Goal: Task Accomplishment & Management: Complete application form

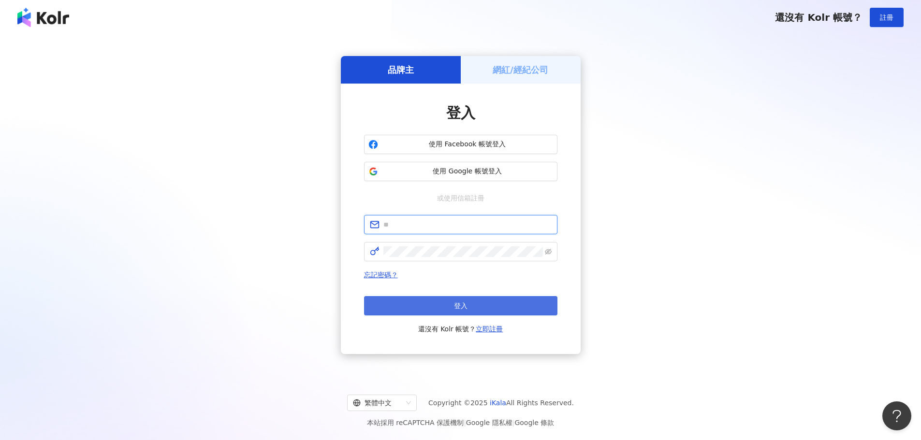
type input "**********"
click at [492, 302] on button "登入" at bounding box center [460, 305] width 193 height 19
type input "**********"
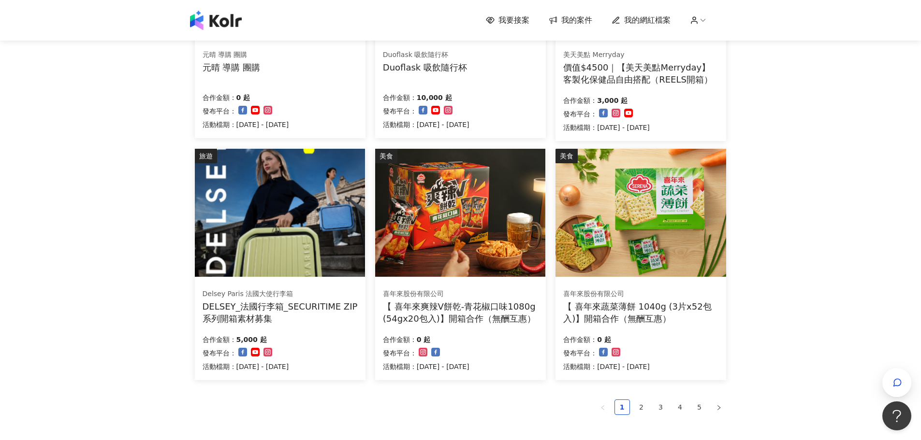
scroll to position [478, 0]
click at [148, 160] on div "我要接案 我的案件 我的網紅檔案 我要接案 搜尋 排序： 日期新到舊 篩選： 案件類型 發布平台 案件價格範圍 活動檔期 清除 套用 家庭和關係 STOKKE…" at bounding box center [460, 41] width 921 height 1039
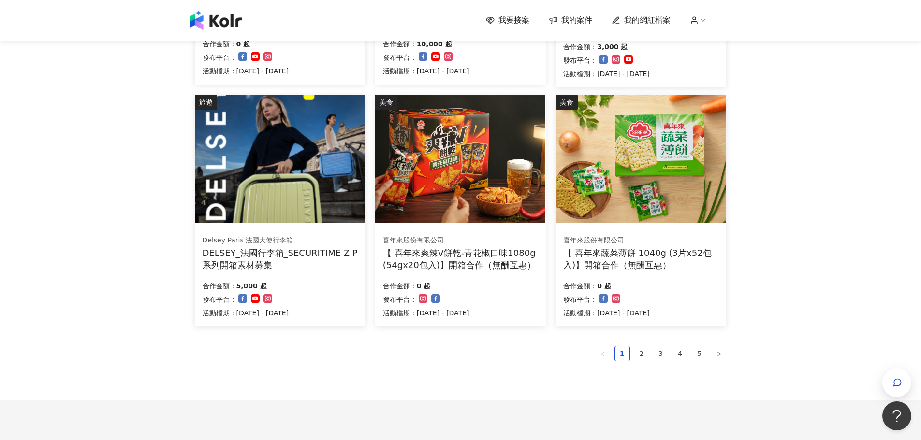
scroll to position [531, 0]
click at [638, 351] on link "2" at bounding box center [641, 353] width 14 height 14
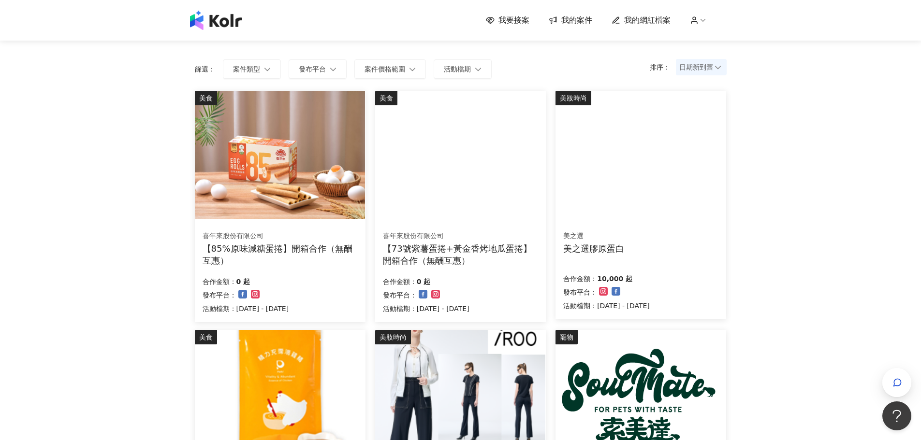
scroll to position [0, 0]
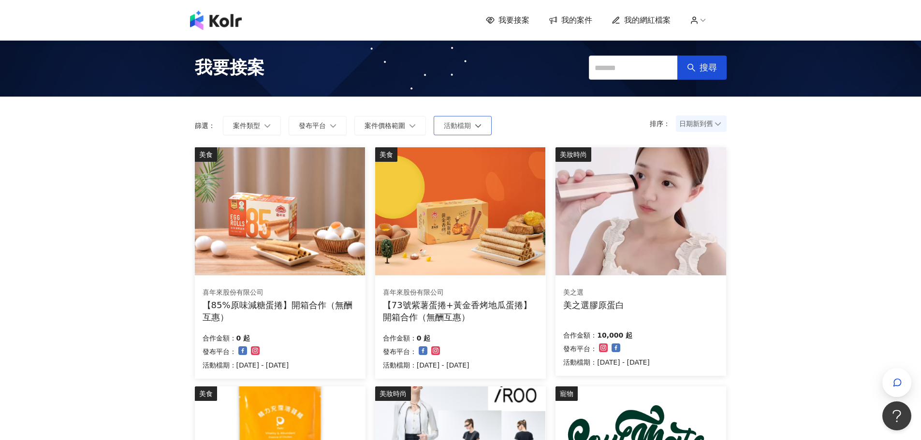
click at [478, 126] on icon "button" at bounding box center [478, 125] width 7 height 7
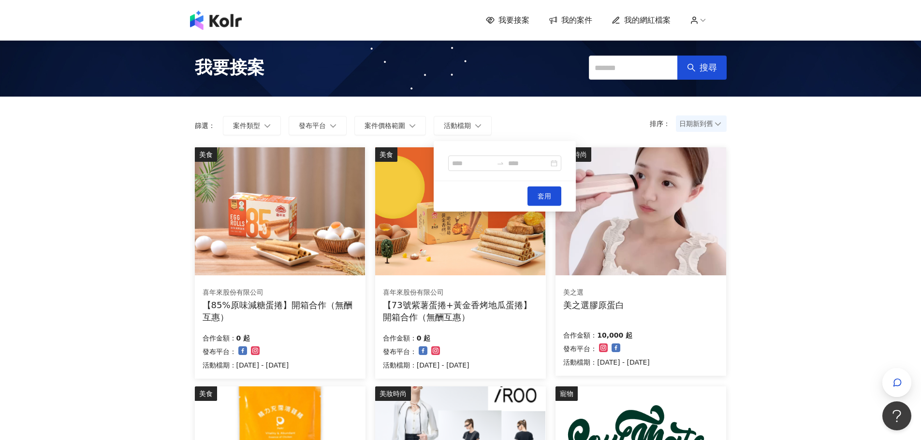
click at [525, 121] on form "排序： 日期新到舊 篩選： 案件類型 發布平台 案件價格範圍 活動檔期 套用" at bounding box center [461, 125] width 532 height 19
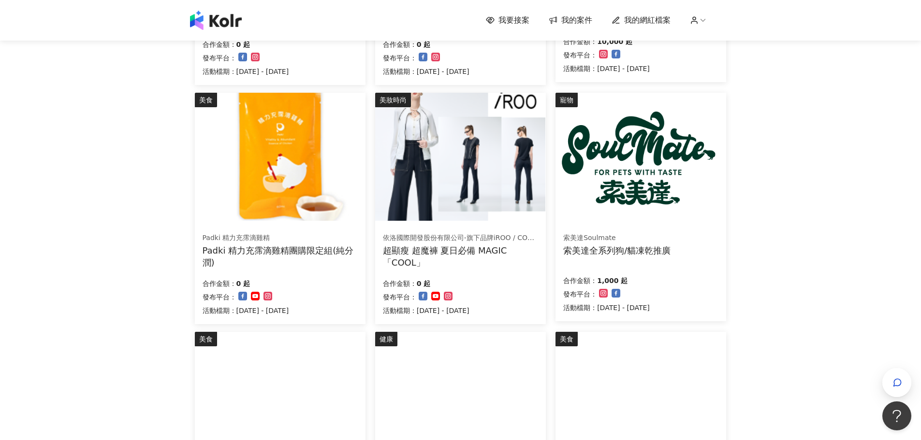
scroll to position [598, 0]
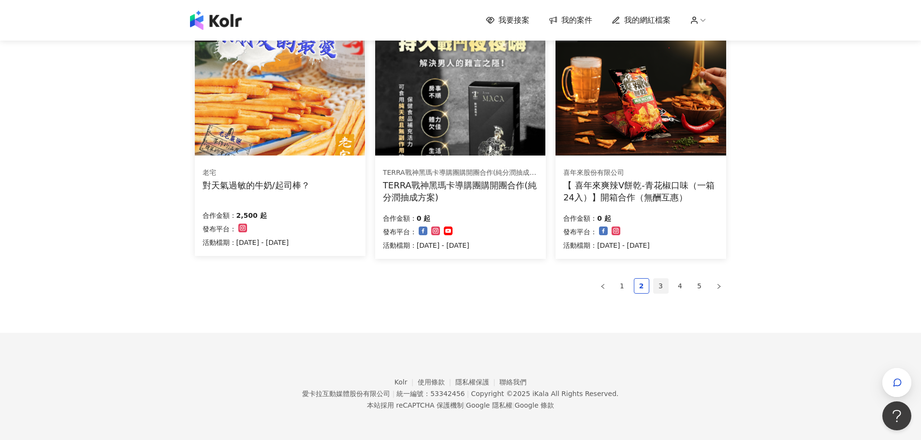
click at [655, 283] on link "3" at bounding box center [660, 286] width 14 height 14
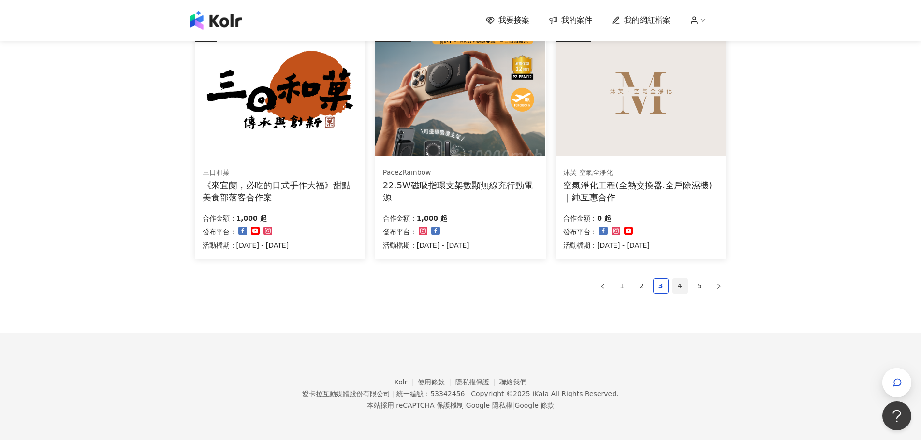
click at [681, 282] on link "4" at bounding box center [680, 286] width 14 height 14
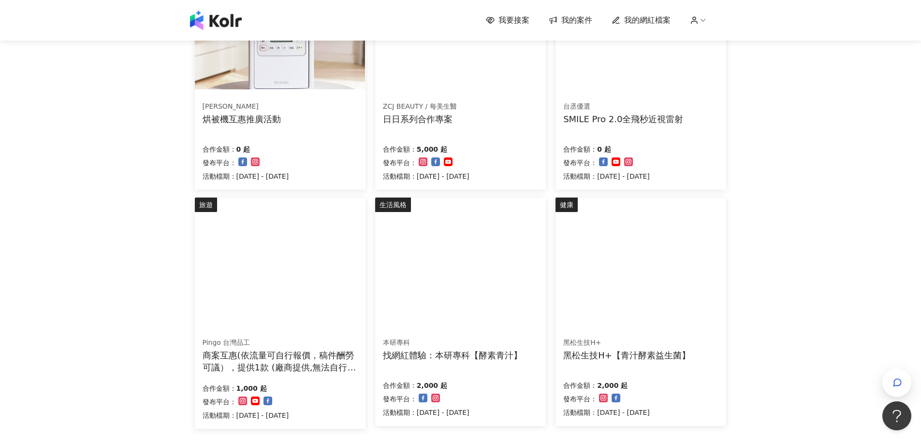
scroll to position [595, 0]
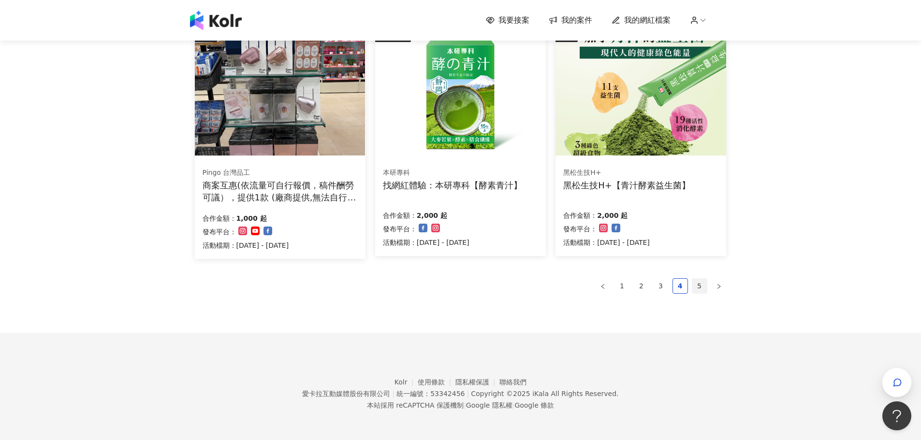
click at [698, 283] on link "5" at bounding box center [699, 286] width 14 height 14
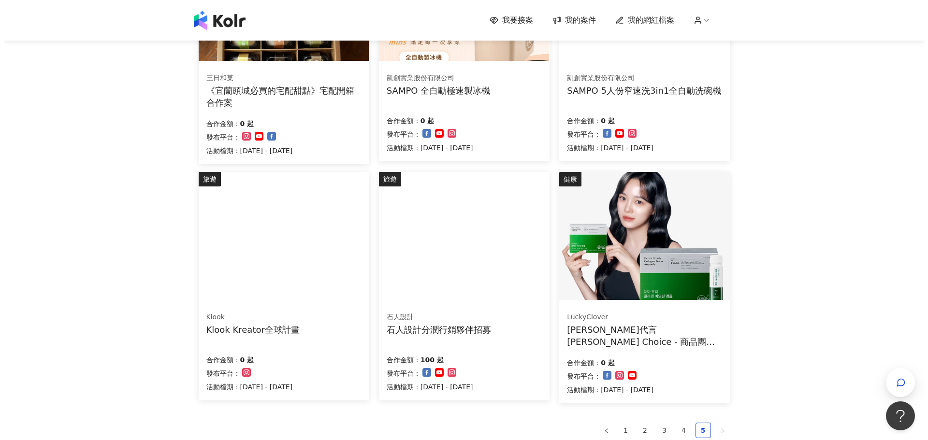
scroll to position [214, 0]
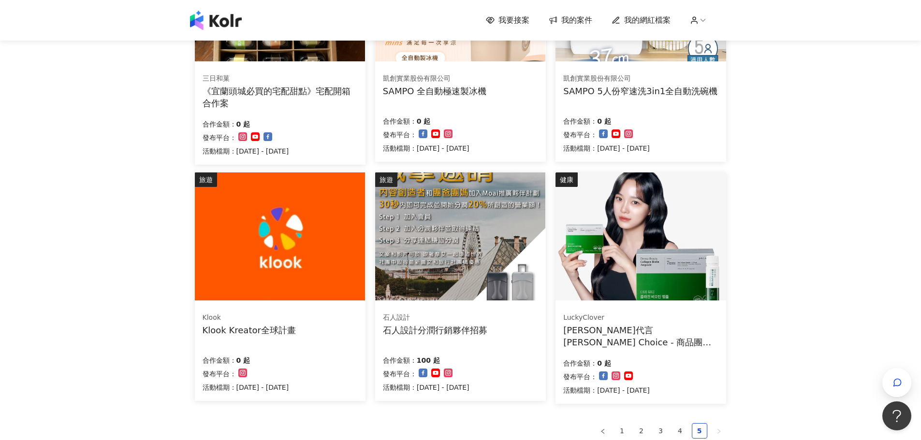
drag, startPoint x: 641, startPoint y: 332, endPoint x: 601, endPoint y: 265, distance: 78.1
click at [601, 265] on img at bounding box center [640, 237] width 170 height 128
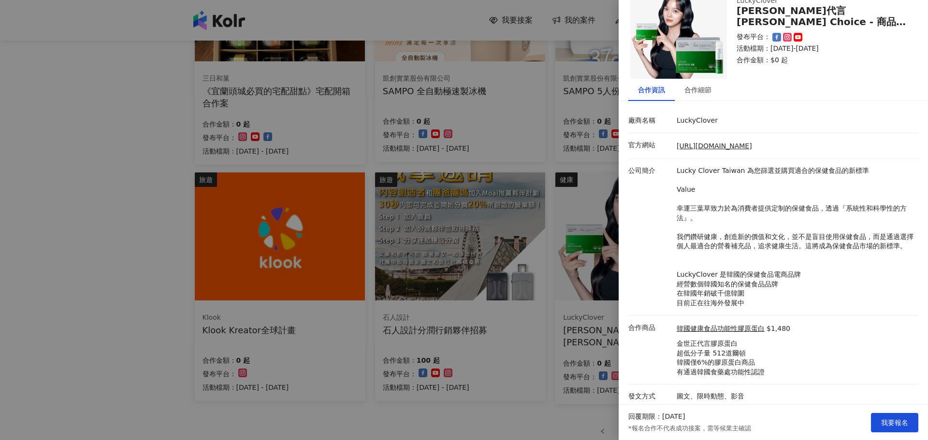
scroll to position [43, 0]
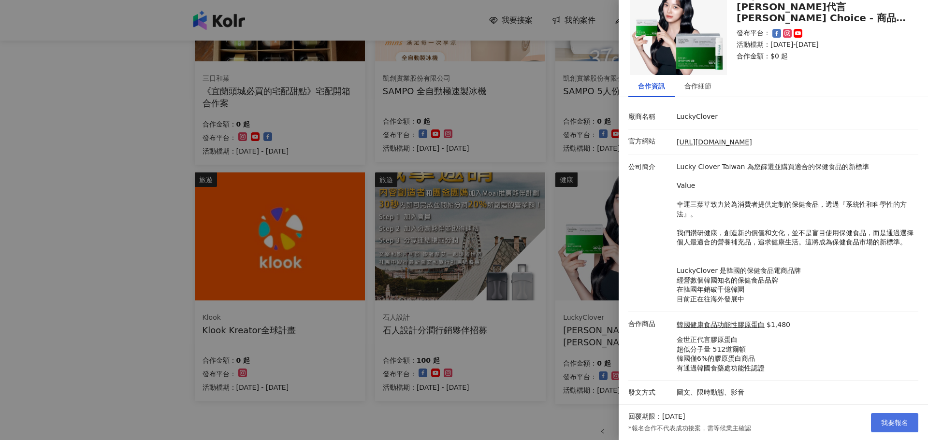
click at [883, 423] on span "我要報名" at bounding box center [894, 423] width 27 height 8
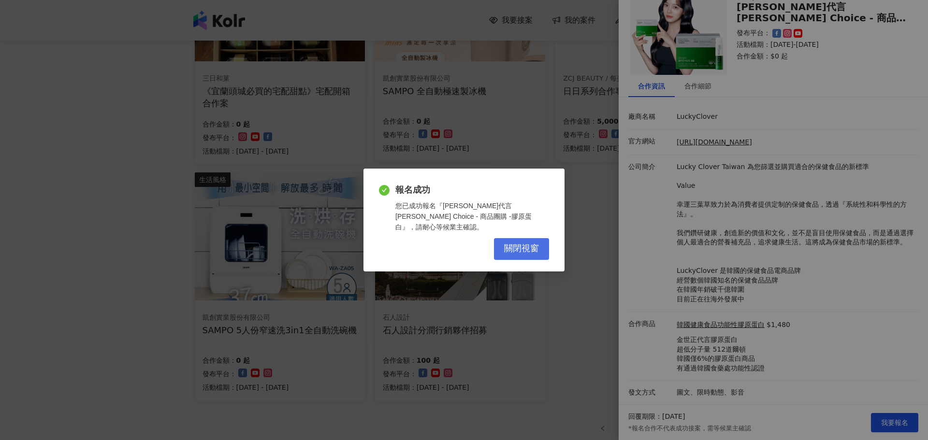
click at [526, 244] on span "關閉視窗" at bounding box center [521, 249] width 35 height 11
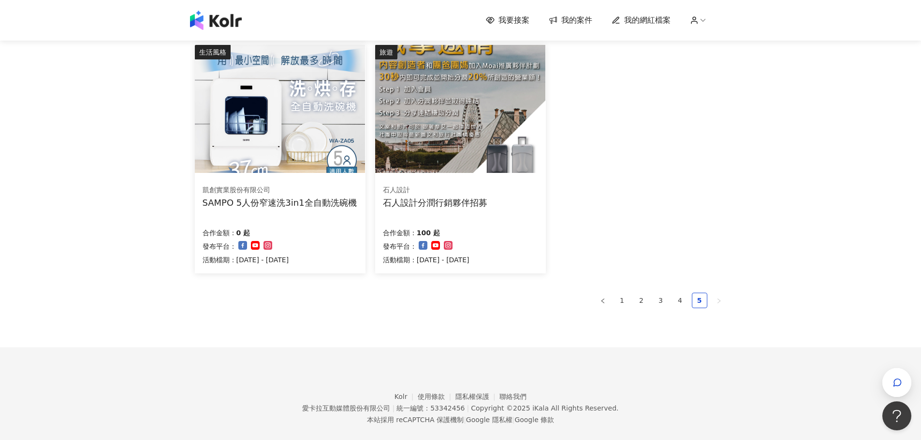
scroll to position [356, 0]
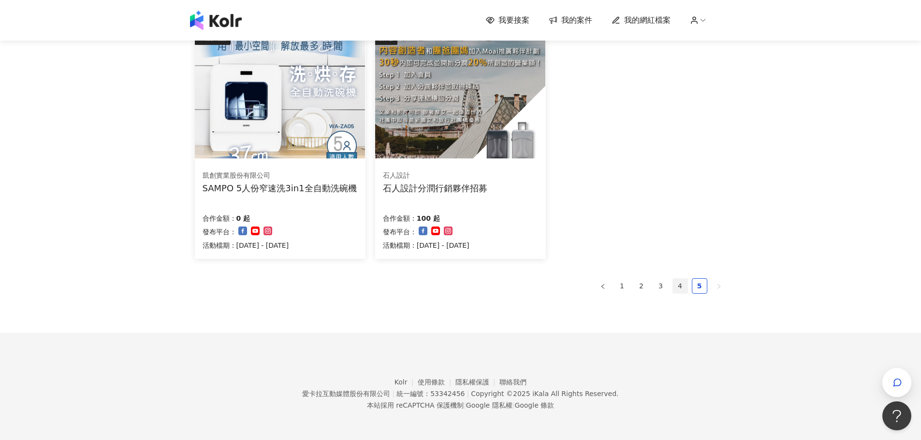
click at [676, 290] on link "4" at bounding box center [680, 286] width 14 height 14
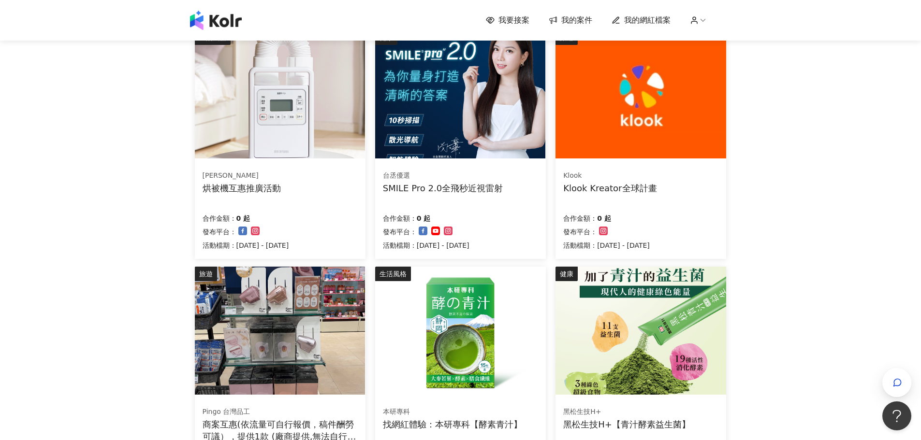
click at [571, 187] on div "Klook Kreator全球計畫" at bounding box center [609, 188] width 93 height 12
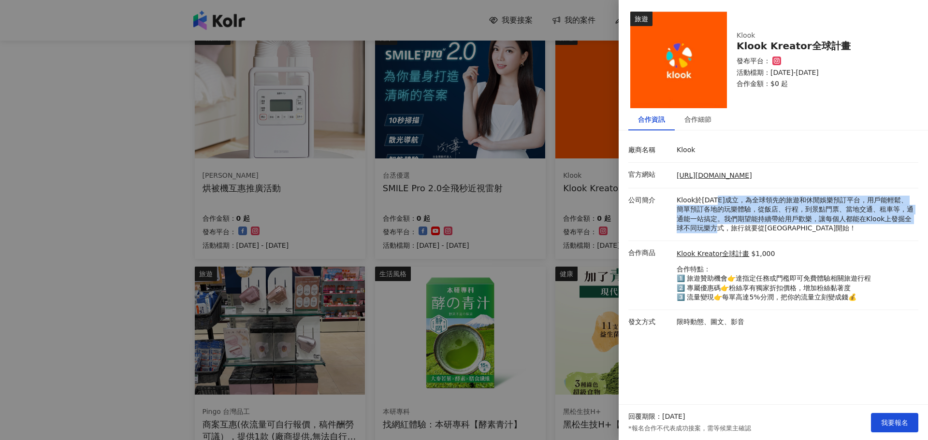
drag, startPoint x: 717, startPoint y: 204, endPoint x: 721, endPoint y: 232, distance: 28.8
click at [721, 232] on p "Klook於[DATE]成立，為全球領先的旅遊和休閒娛樂預訂平台，用戶能輕鬆、簡單預訂各地的玩樂體驗，從飯店、行程，到景點門票、當地交通、租車等，通通能一站搞…" at bounding box center [795, 215] width 237 height 38
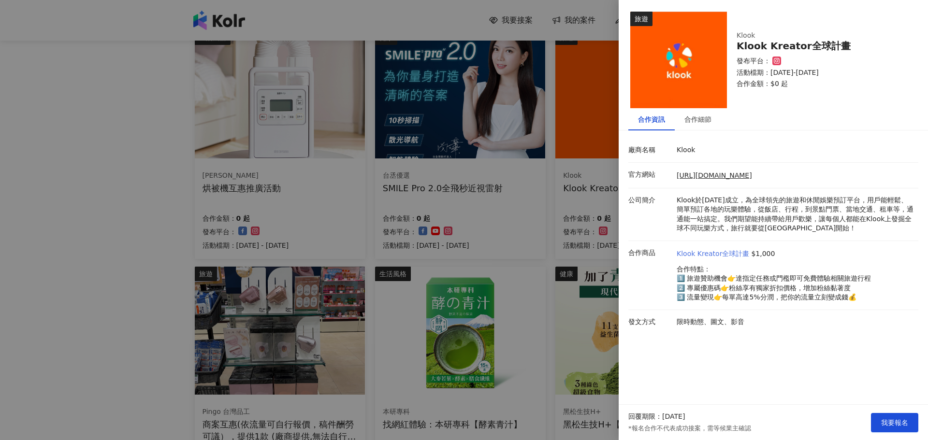
click at [729, 253] on link "Klook Kreator全球計畫" at bounding box center [713, 254] width 72 height 10
click at [713, 268] on p "合作特點： 1️⃣ 旅遊贊助機會👉達指定任務或門檻即可免費體驗相關旅遊行程 2️⃣ 專屬優惠碼👉粉絲享有獨家折扣價格，增加粉絲黏著度 3️⃣ 流量變現👉每單高…" at bounding box center [774, 284] width 194 height 38
click at [694, 113] on div "合作細節" at bounding box center [698, 119] width 46 height 22
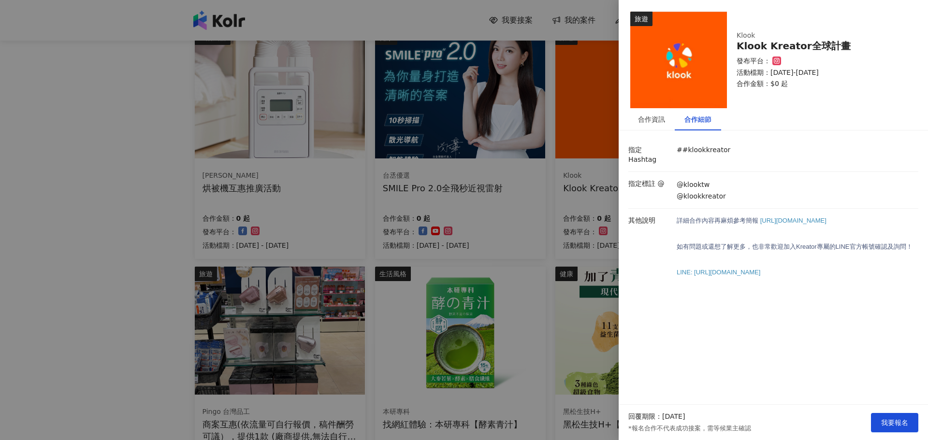
click at [100, 251] on div at bounding box center [464, 220] width 928 height 440
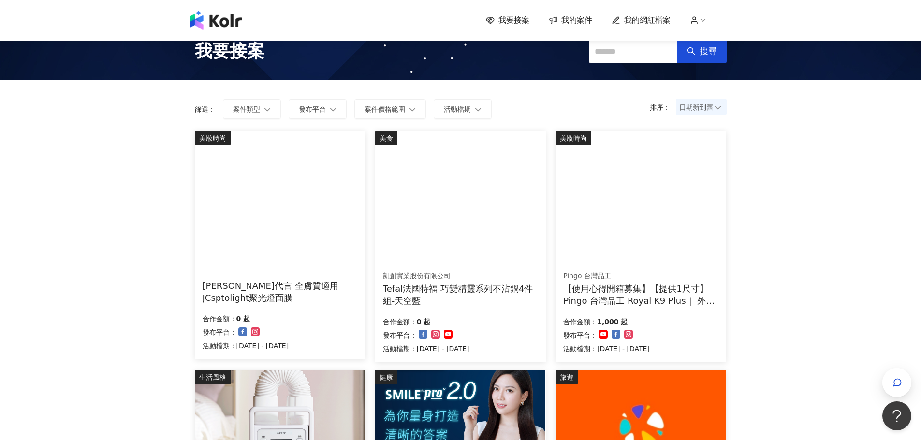
scroll to position [0, 0]
